Goal: Find specific page/section: Find specific page/section

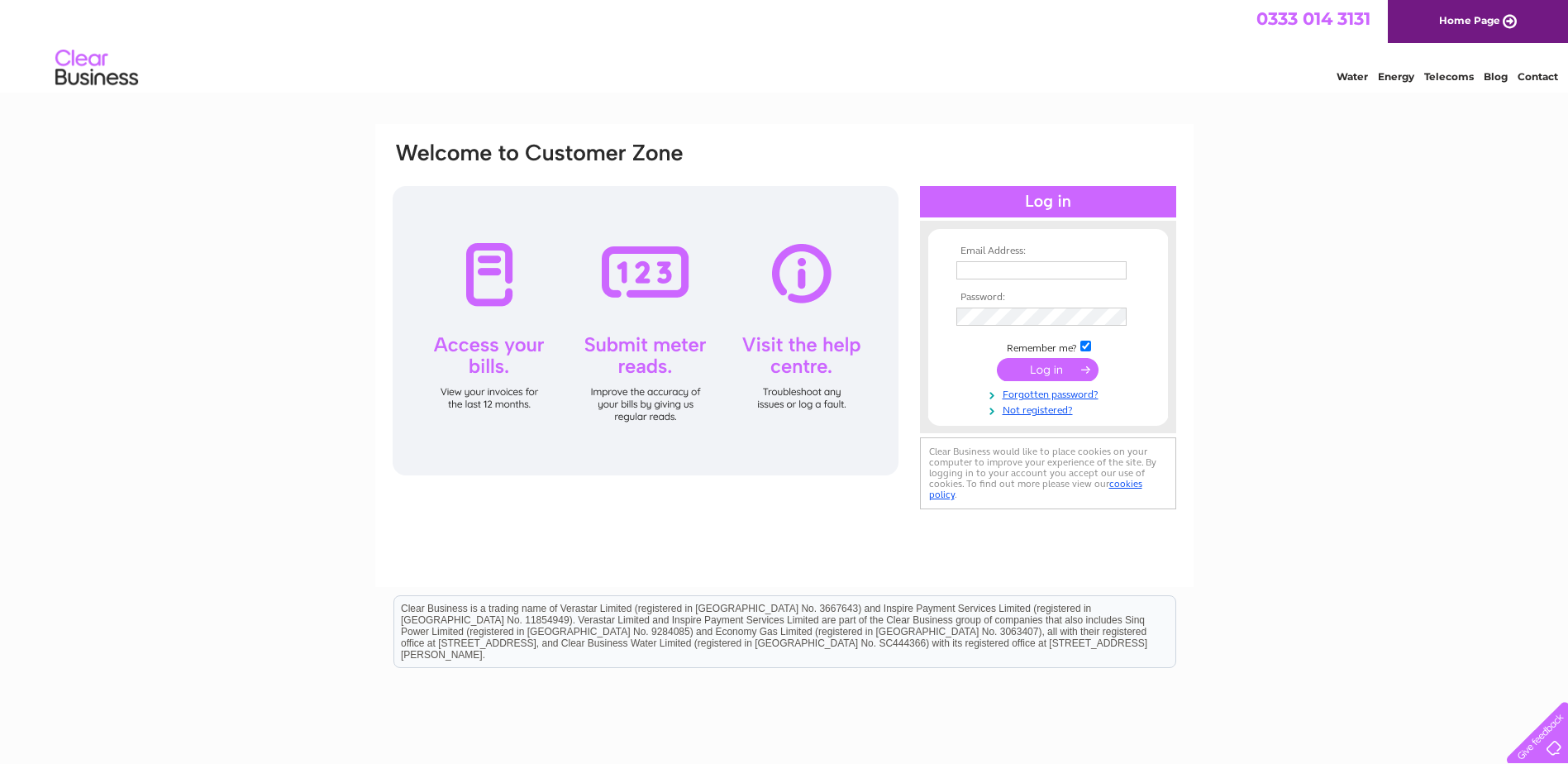
type input "[EMAIL_ADDRESS][DOMAIN_NAME]"
click at [1045, 367] on input "submit" at bounding box center [1047, 369] width 101 height 23
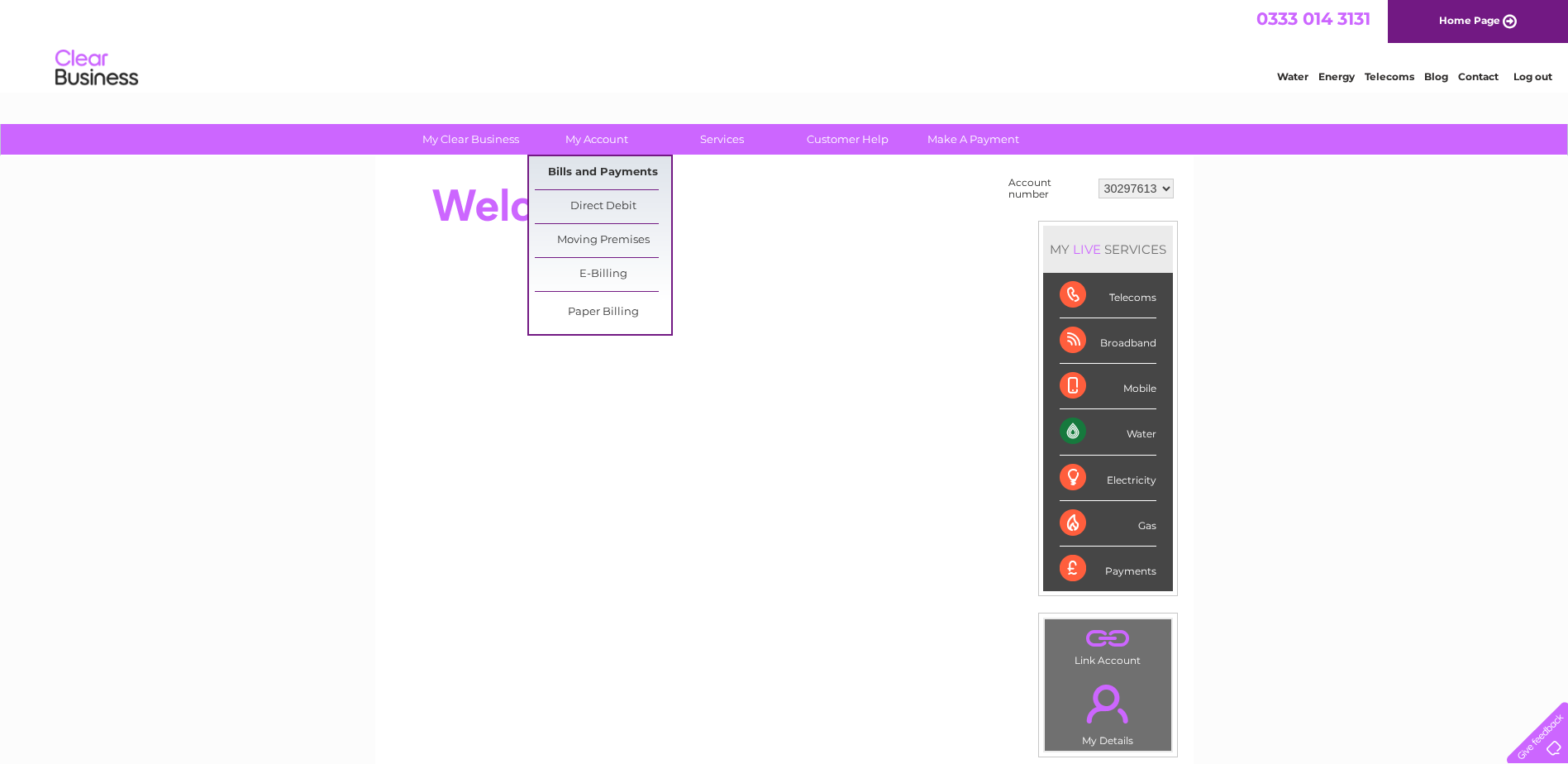
click at [619, 174] on link "Bills and Payments" at bounding box center [603, 173] width 136 height 33
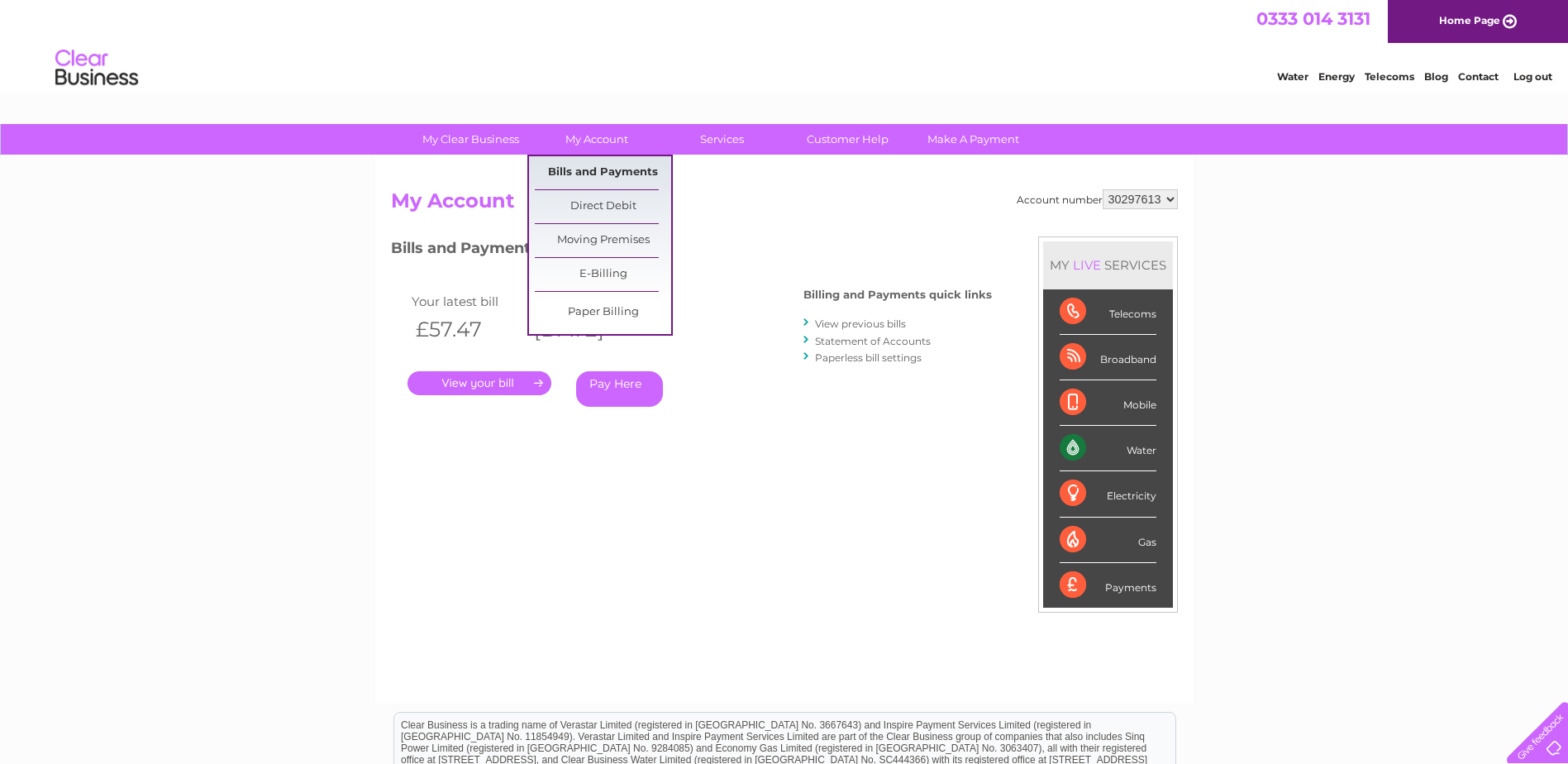
click at [576, 173] on link "Bills and Payments" at bounding box center [603, 173] width 136 height 33
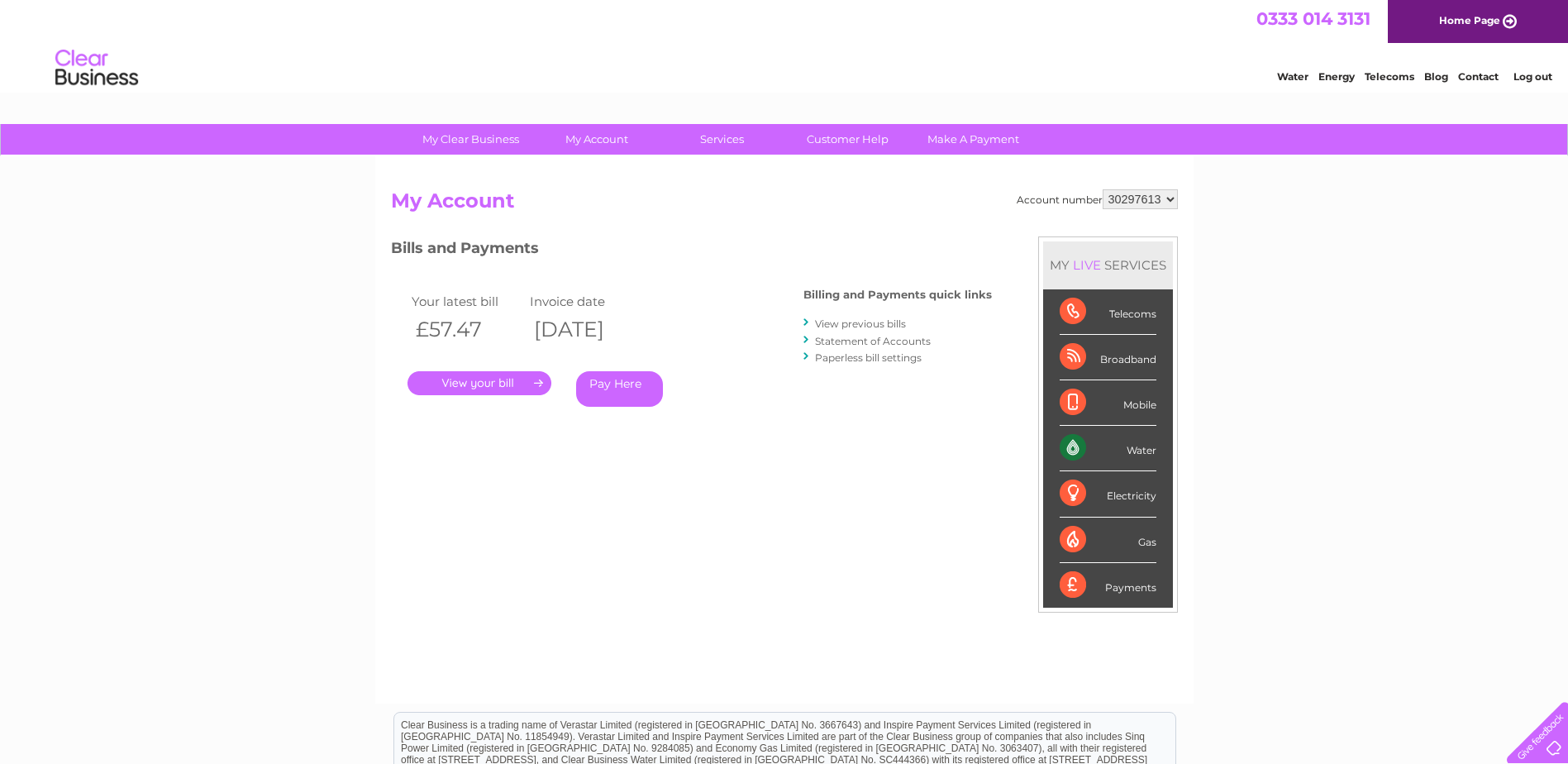
click at [839, 325] on link "View previous bills" at bounding box center [859, 323] width 91 height 12
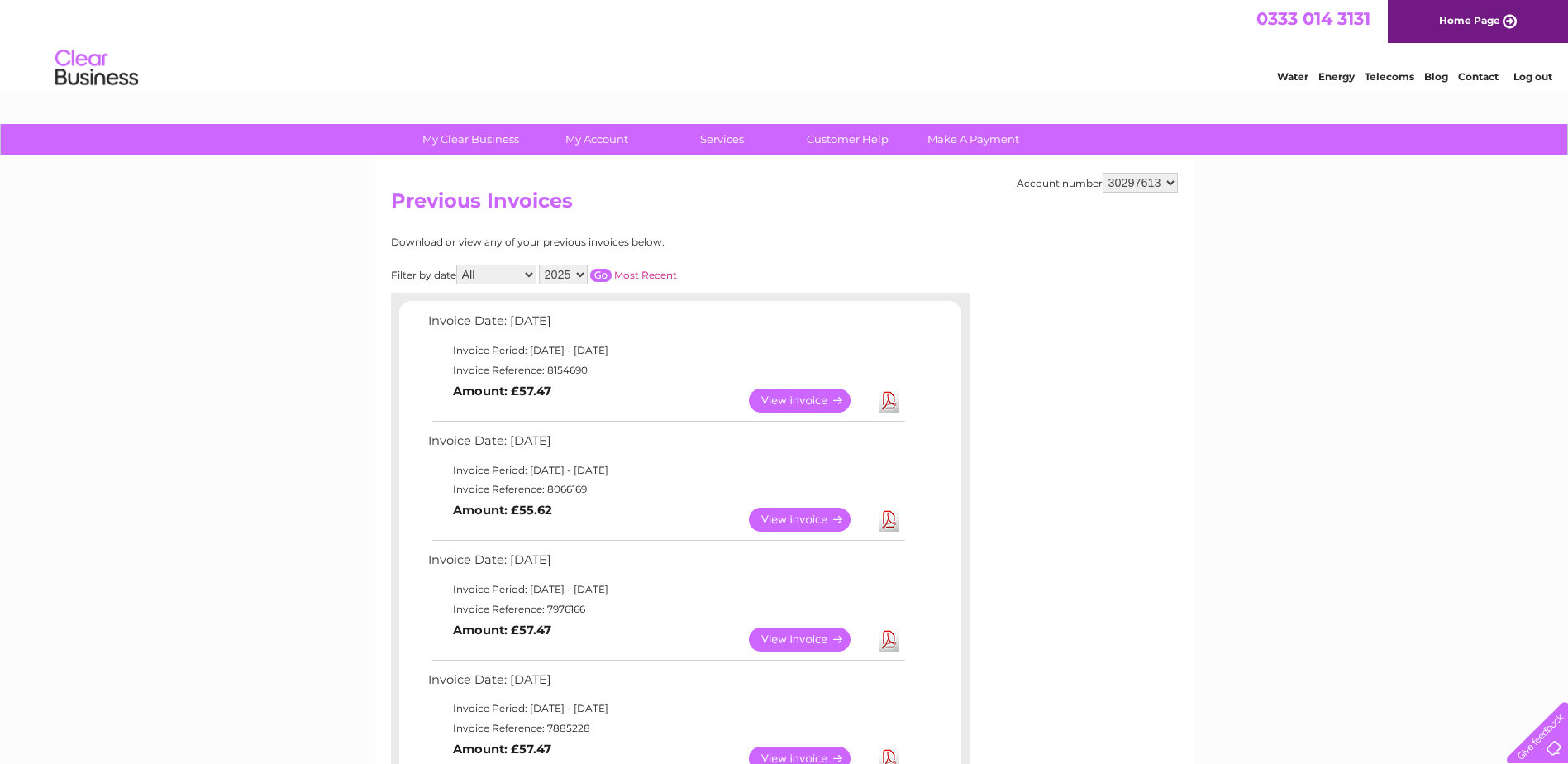
click at [1530, 77] on link "Log out" at bounding box center [1532, 75] width 39 height 12
